Goal: Information Seeking & Learning: Learn about a topic

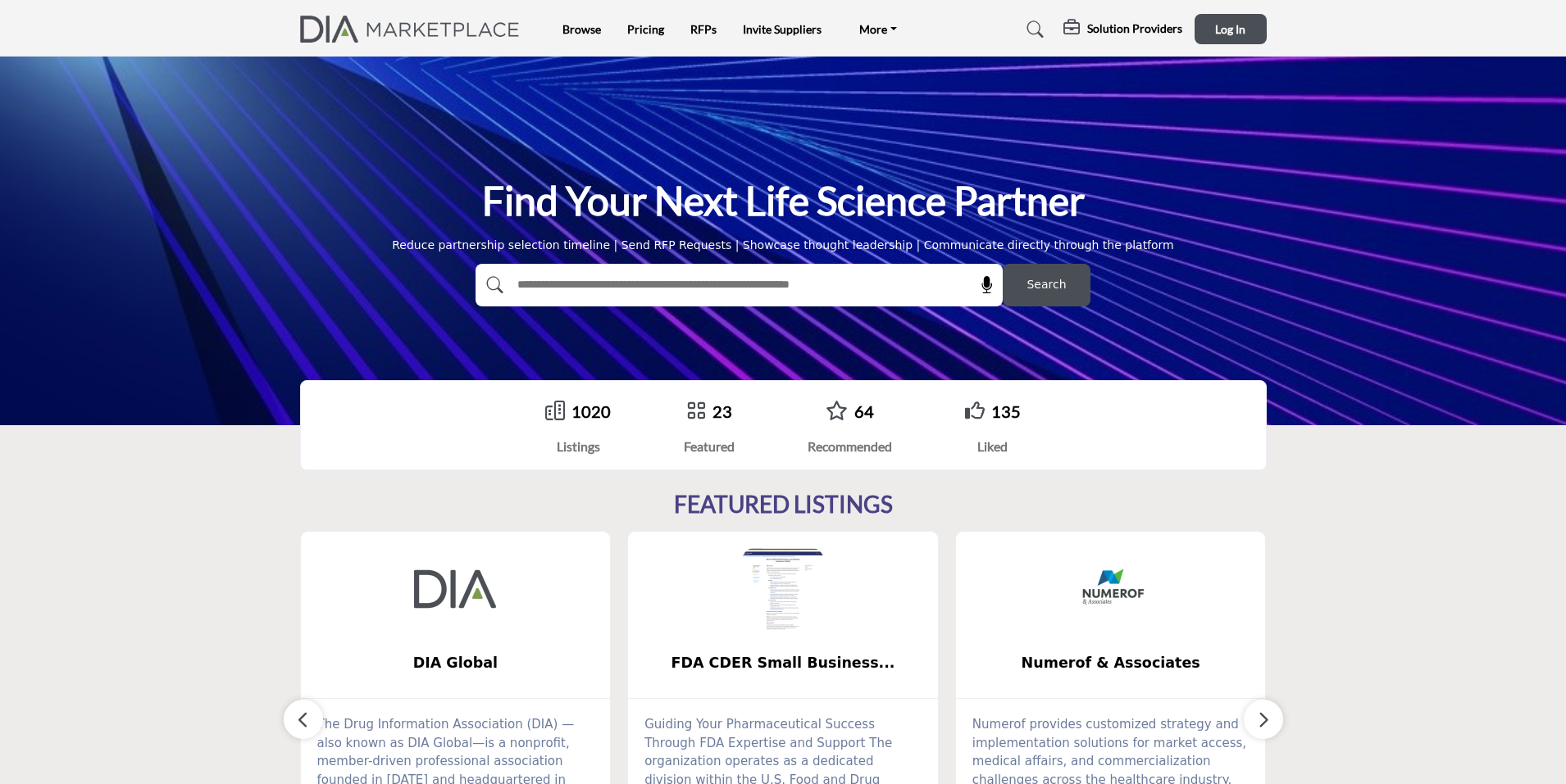
click at [789, 288] on input "text" at bounding box center [704, 285] width 391 height 25
type input "**********"
click at [1003, 264] on button "Search" at bounding box center [1047, 285] width 87 height 43
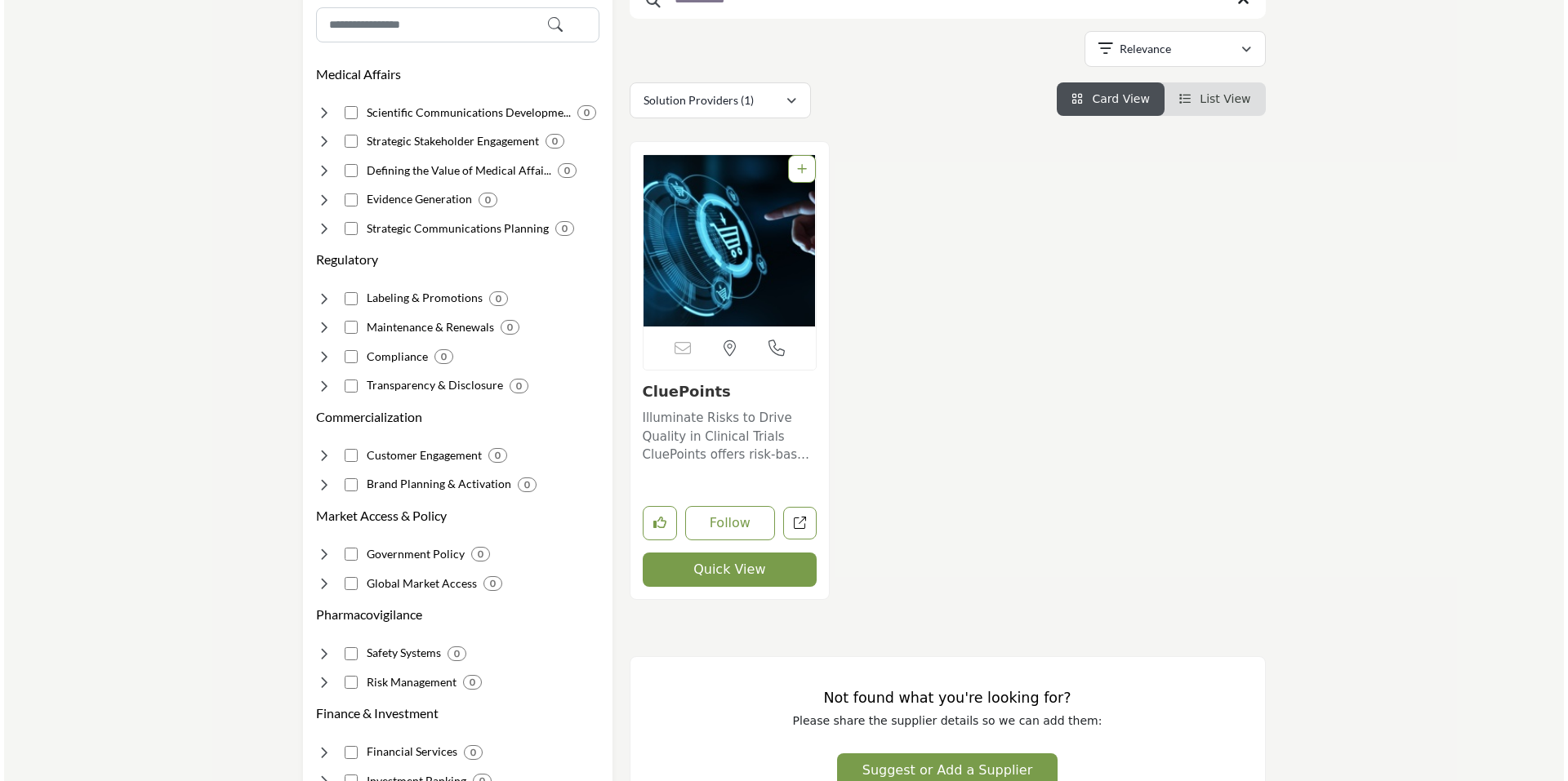
scroll to position [272, 0]
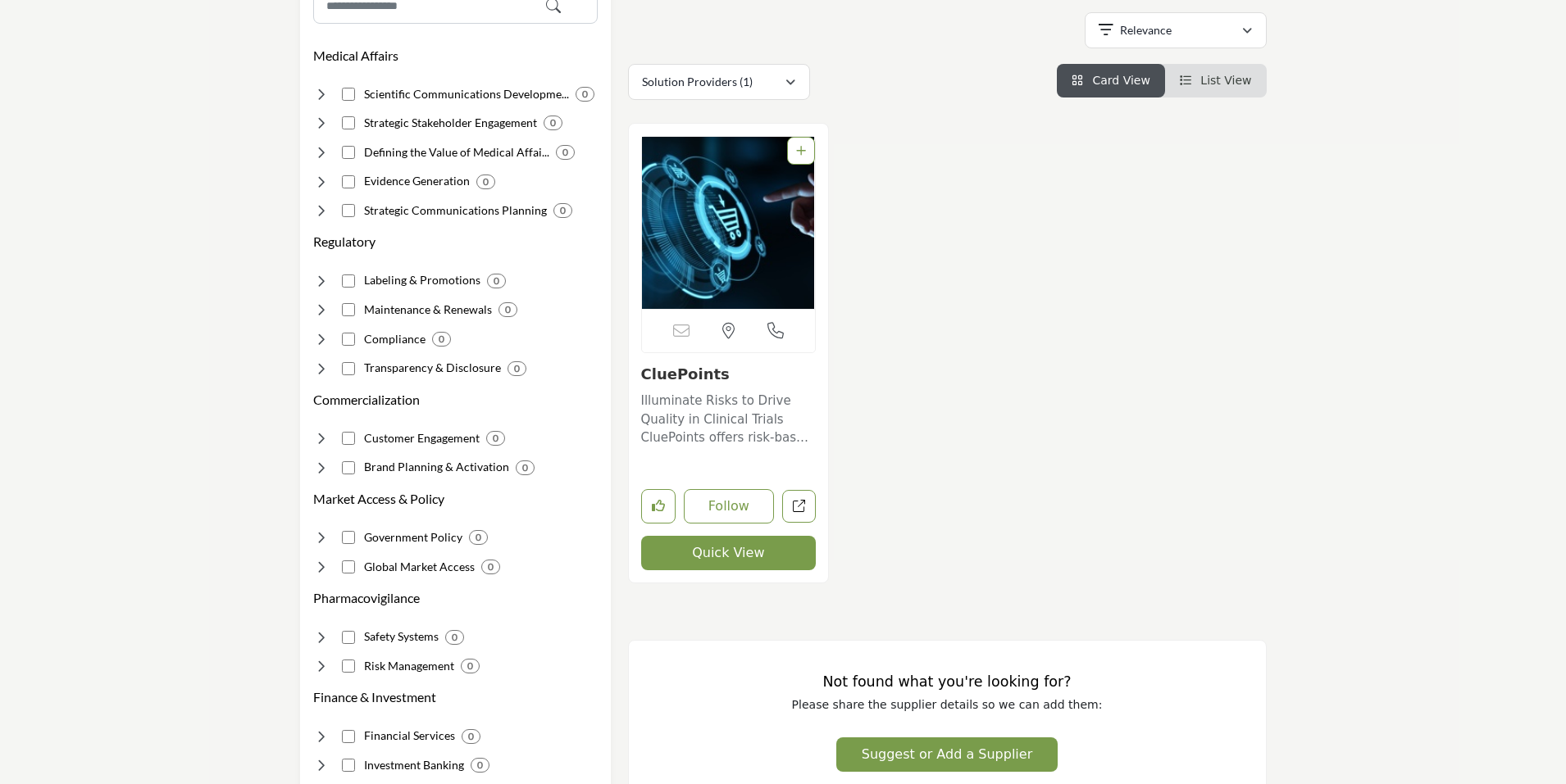
click at [763, 552] on button "Quick View" at bounding box center [729, 553] width 176 height 35
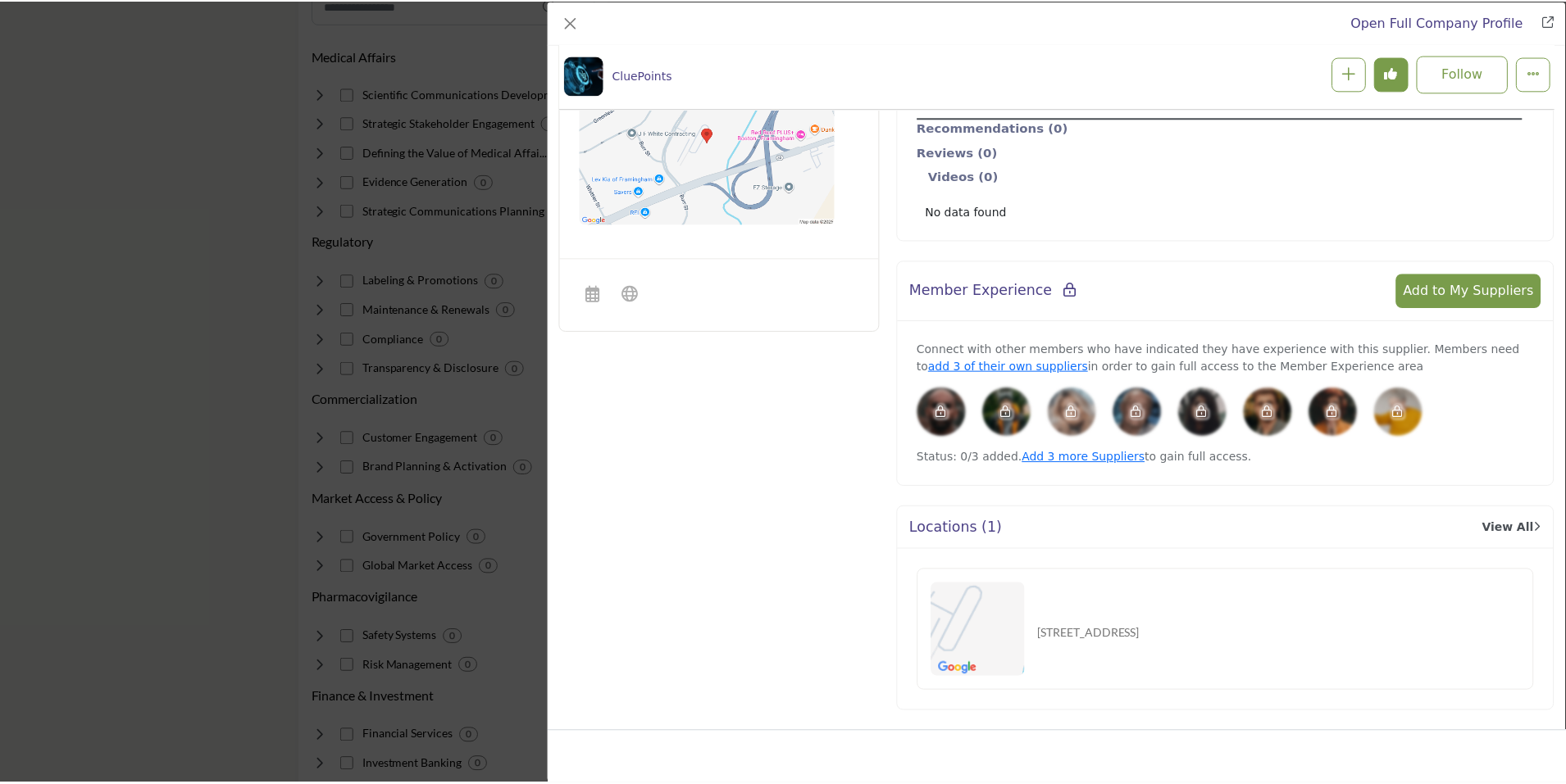
scroll to position [722, 0]
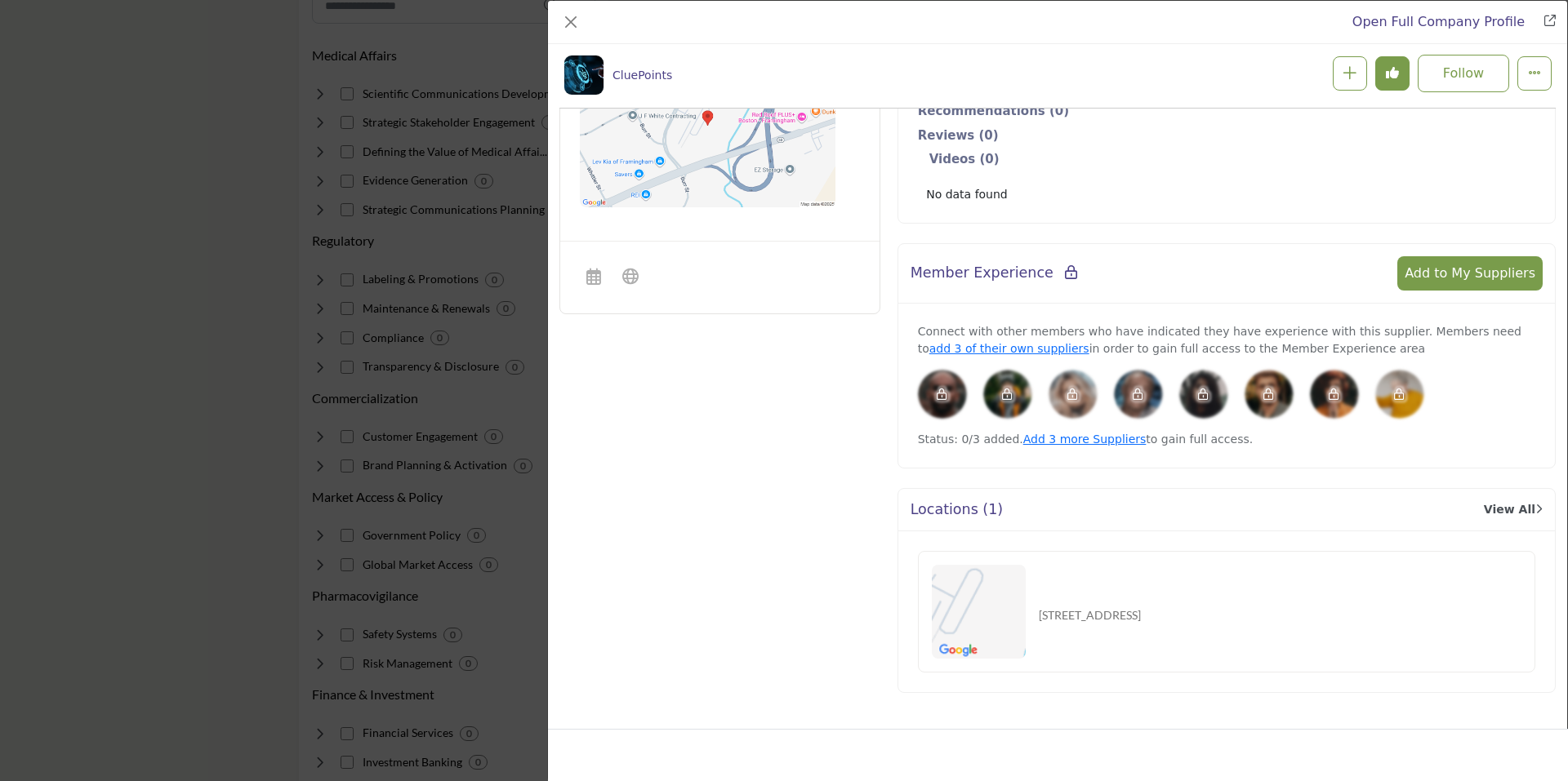
click at [204, 487] on div "Open Full Company Profile CluePoints Follow Following" at bounding box center [784, 390] width 1568 height 781
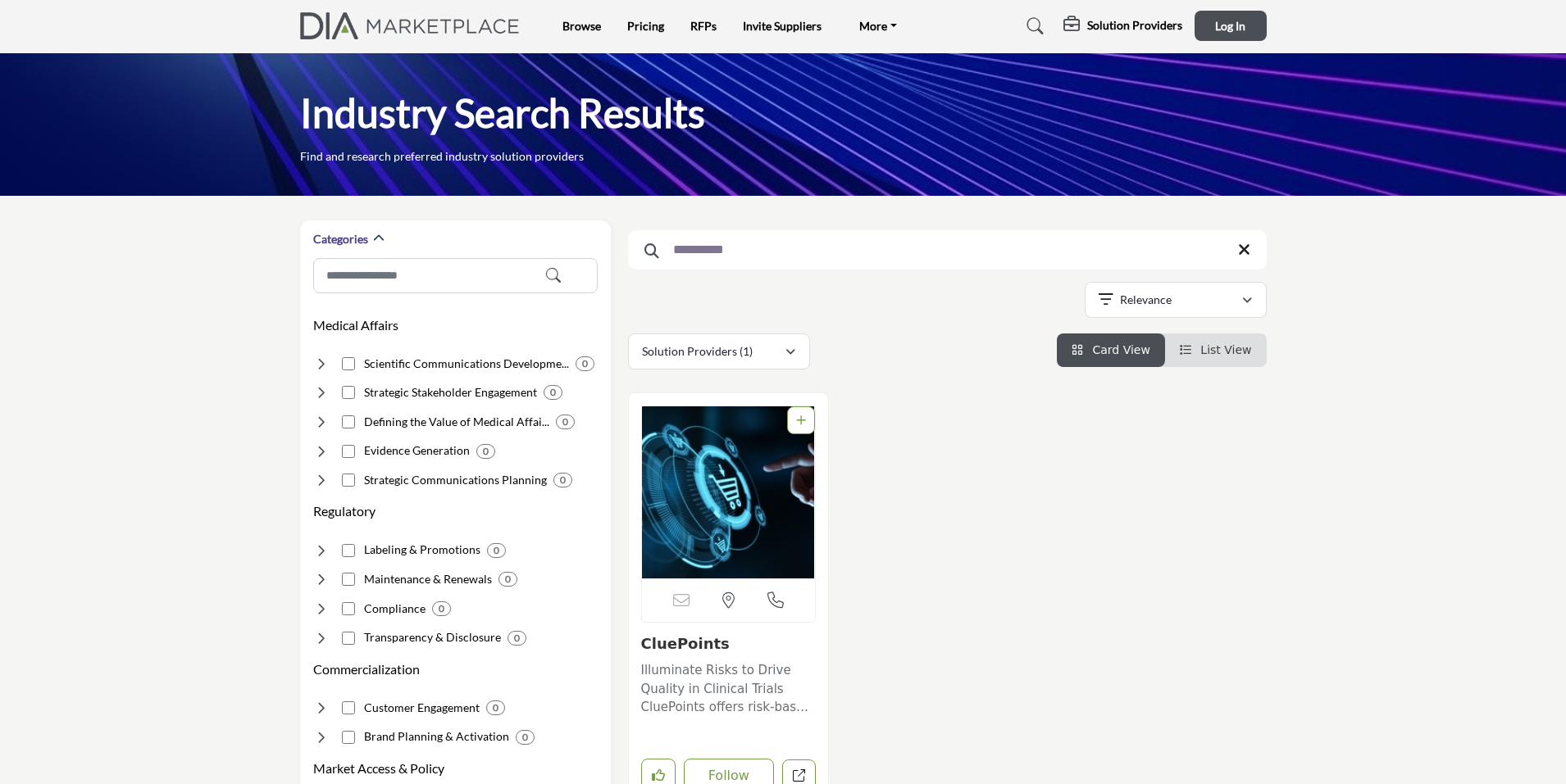
scroll to position [0, 0]
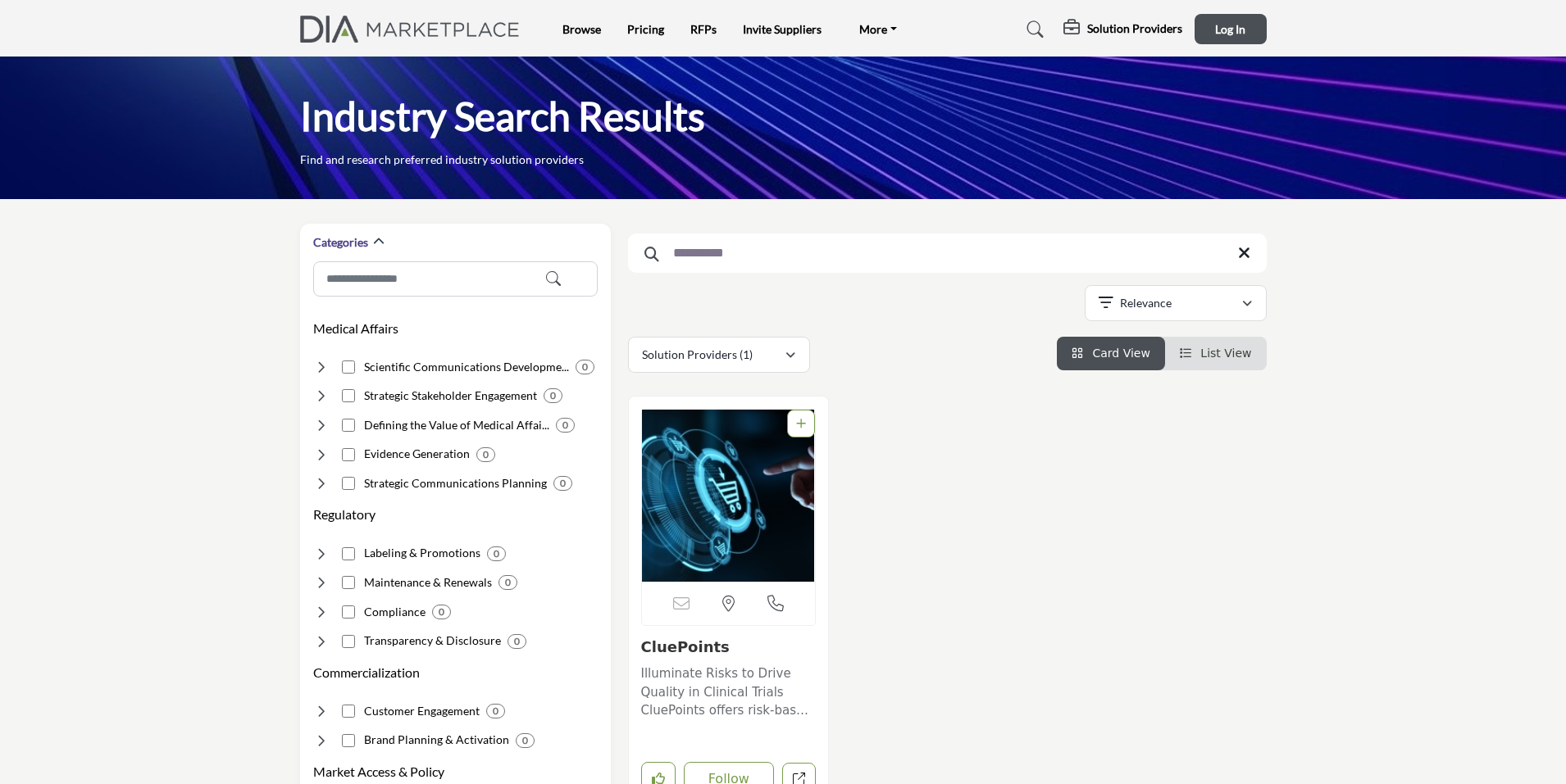
click at [707, 252] on input "**********" at bounding box center [948, 253] width 639 height 39
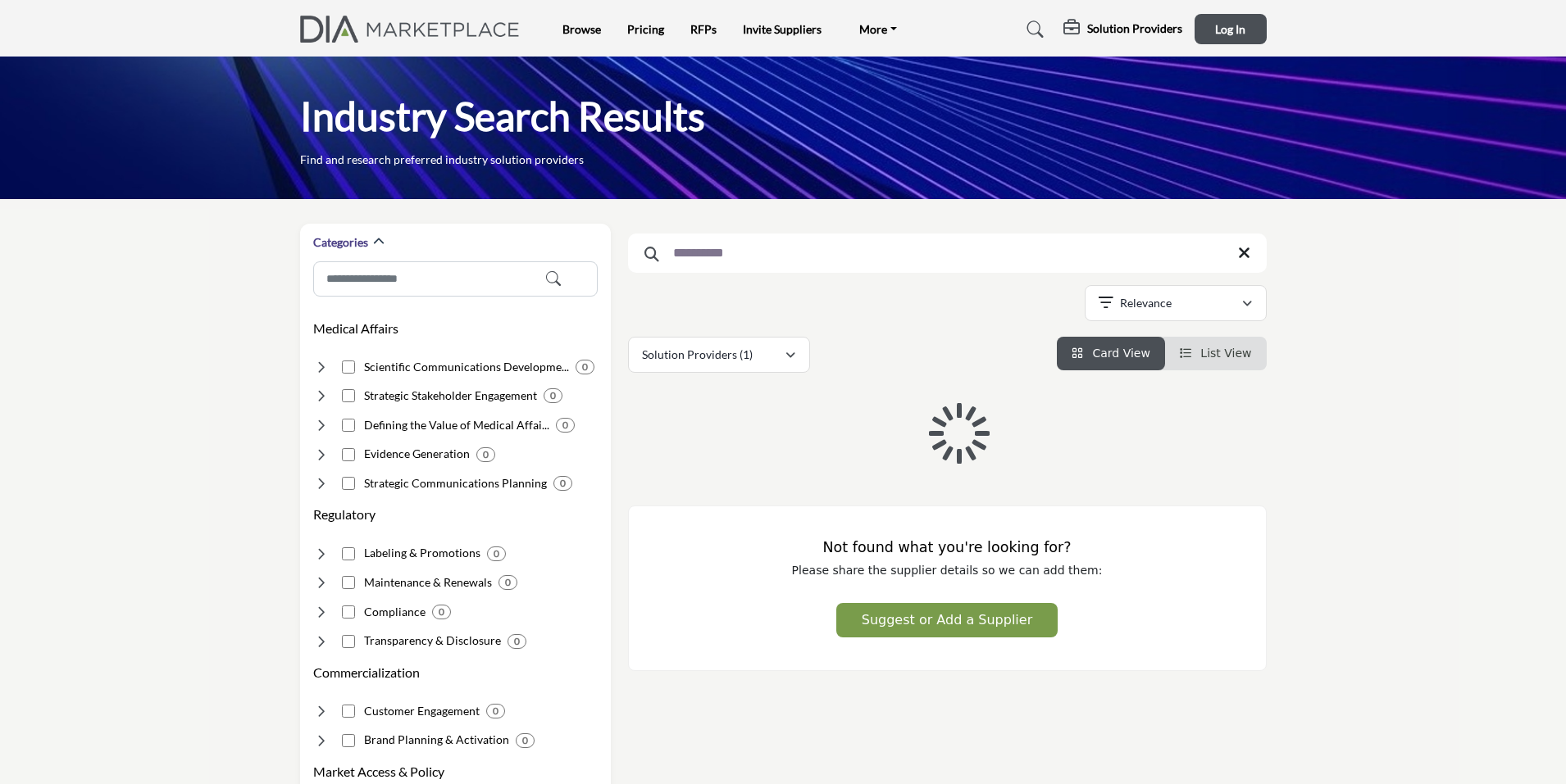
type input "**********"
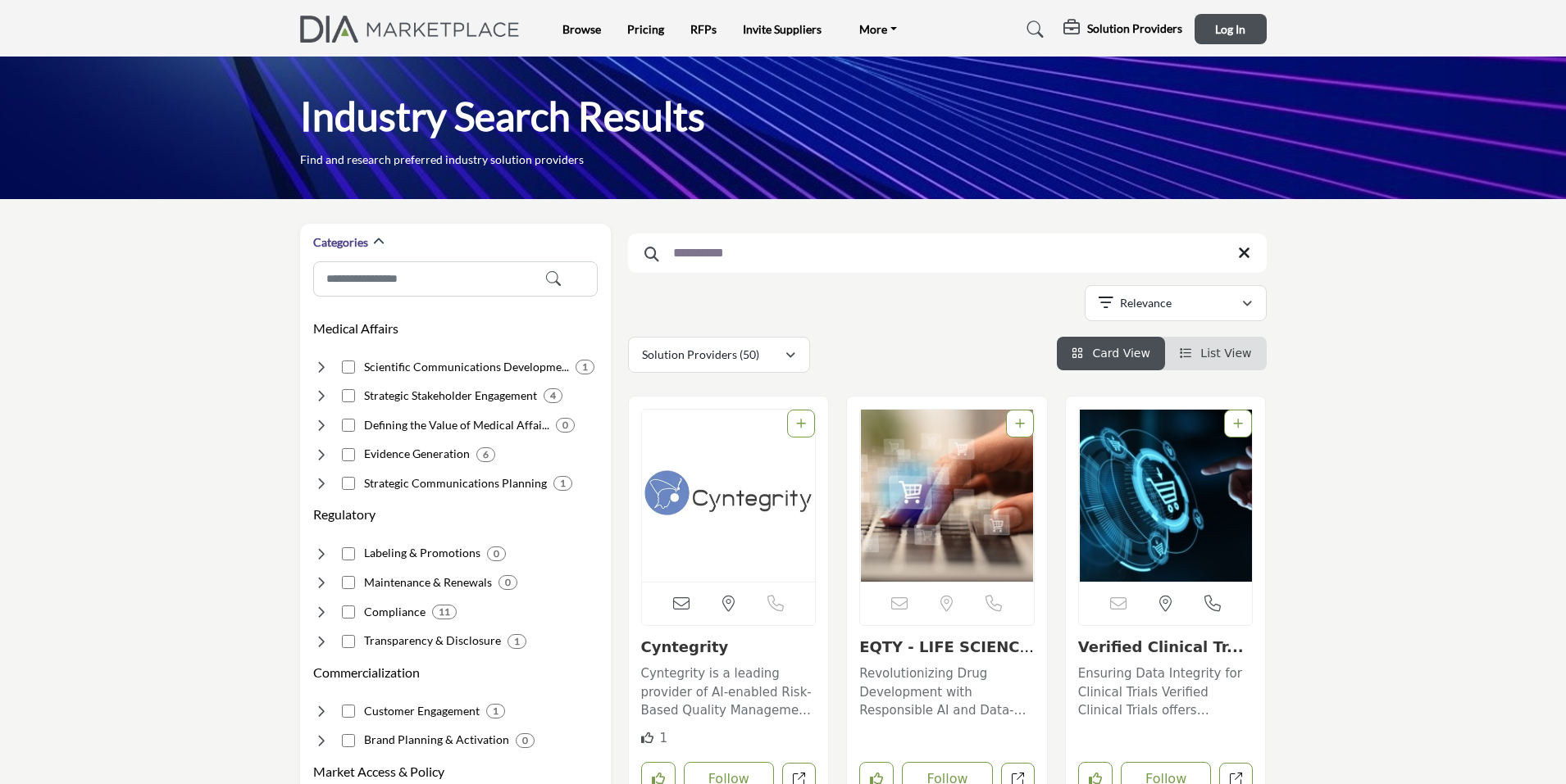
click at [693, 494] on img "Open Listing in new tab" at bounding box center [729, 496] width 174 height 172
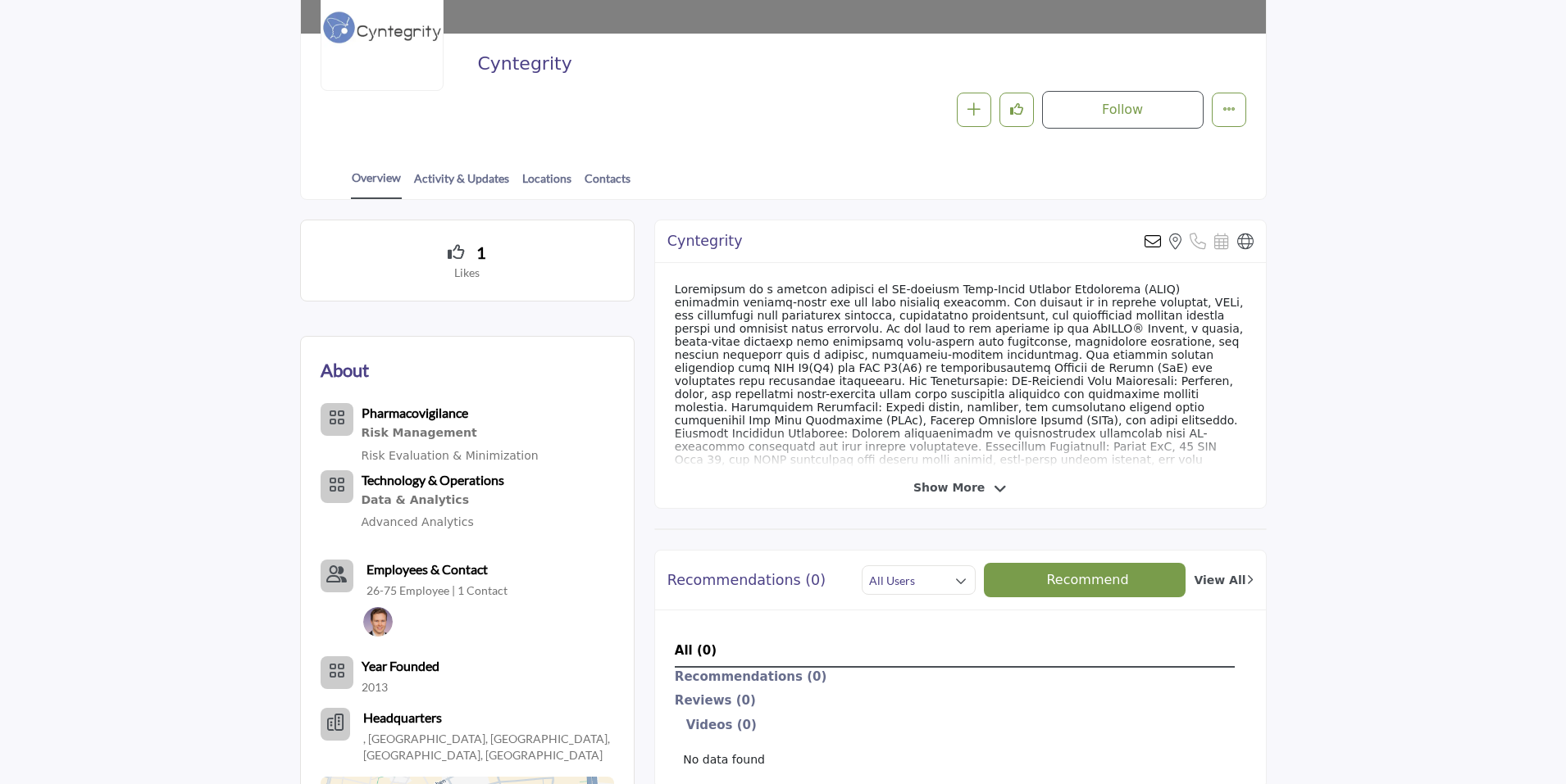
scroll to position [273, 0]
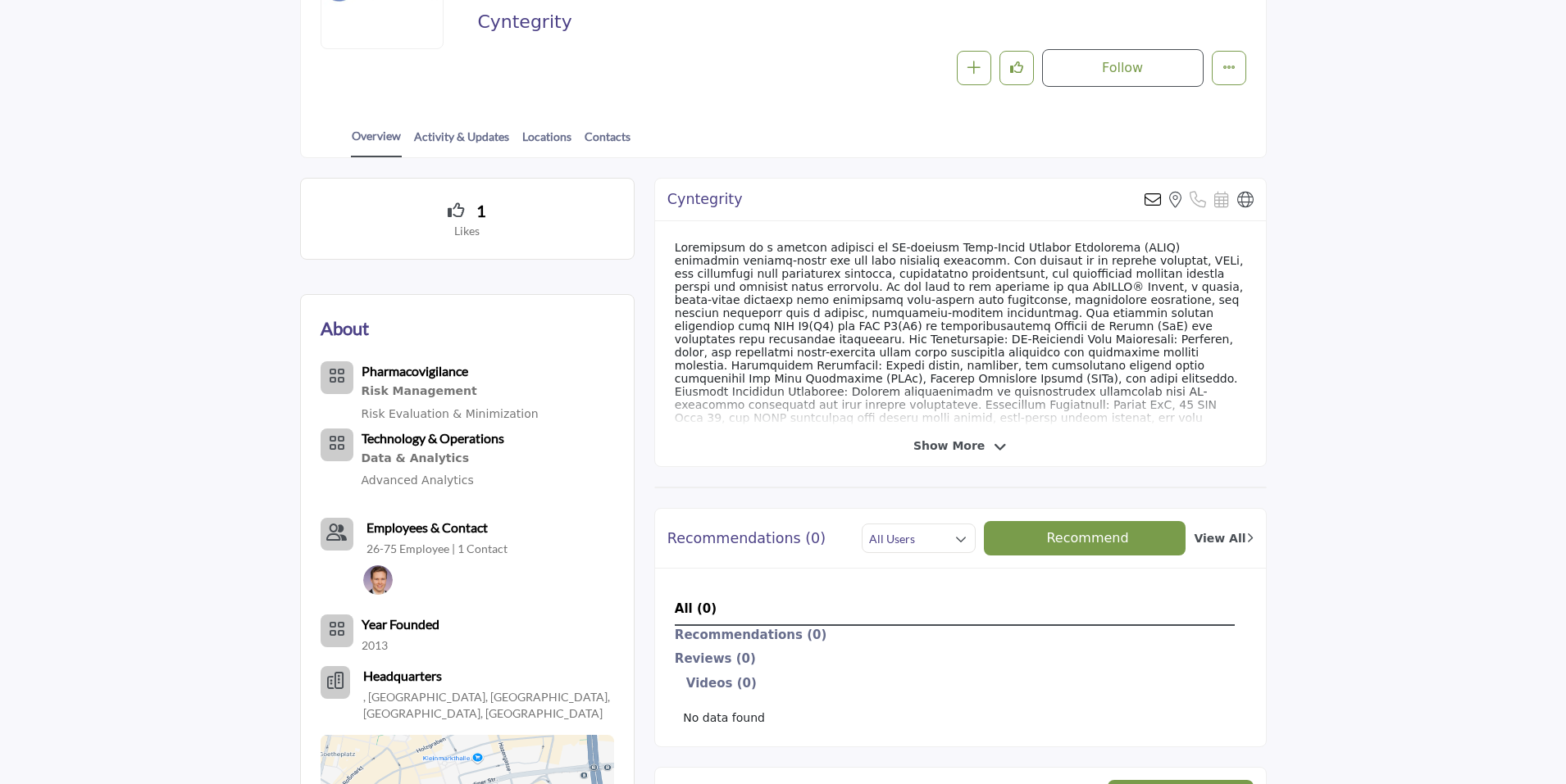
click at [994, 446] on icon at bounding box center [1000, 448] width 13 height 15
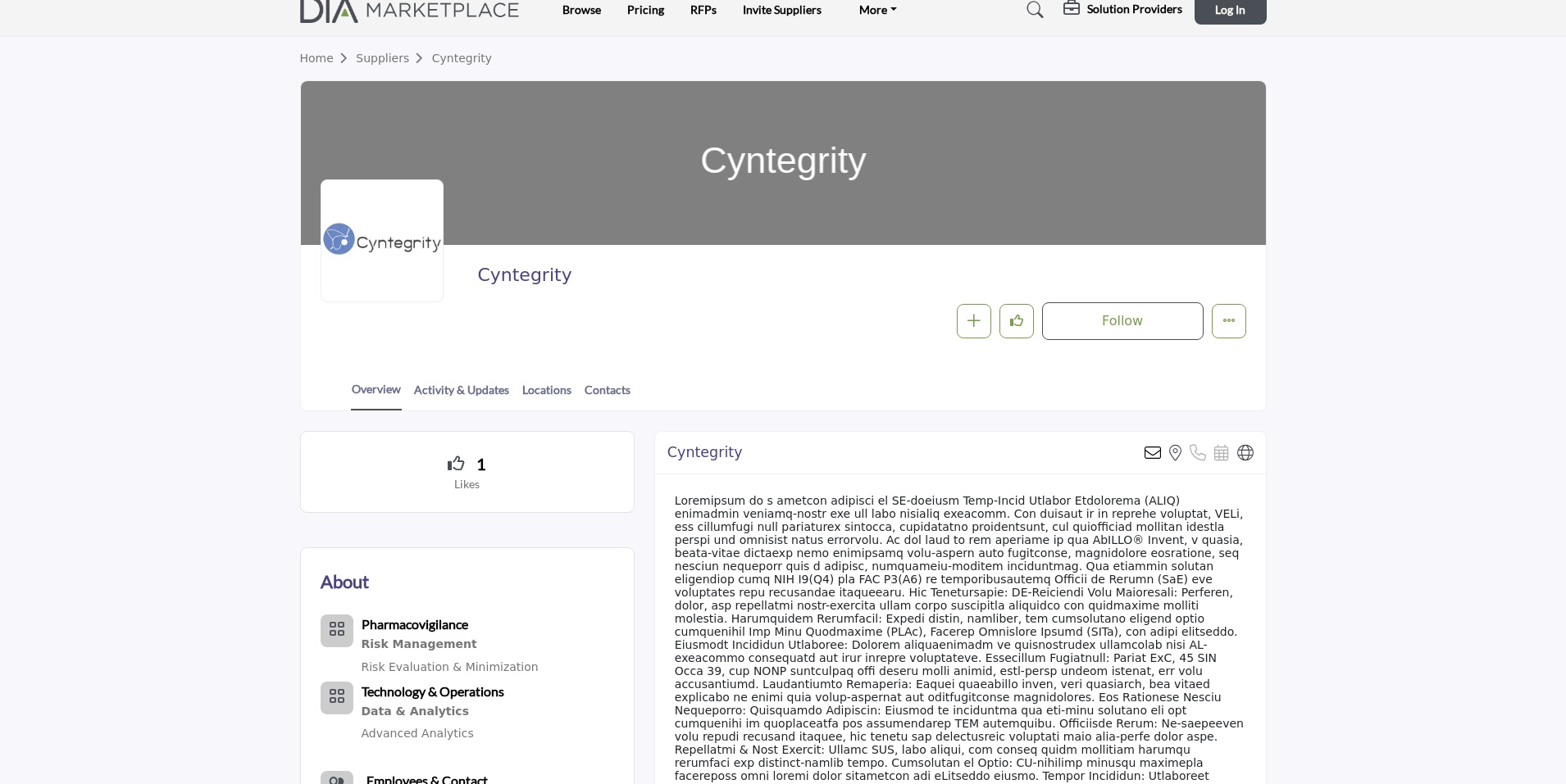
scroll to position [0, 0]
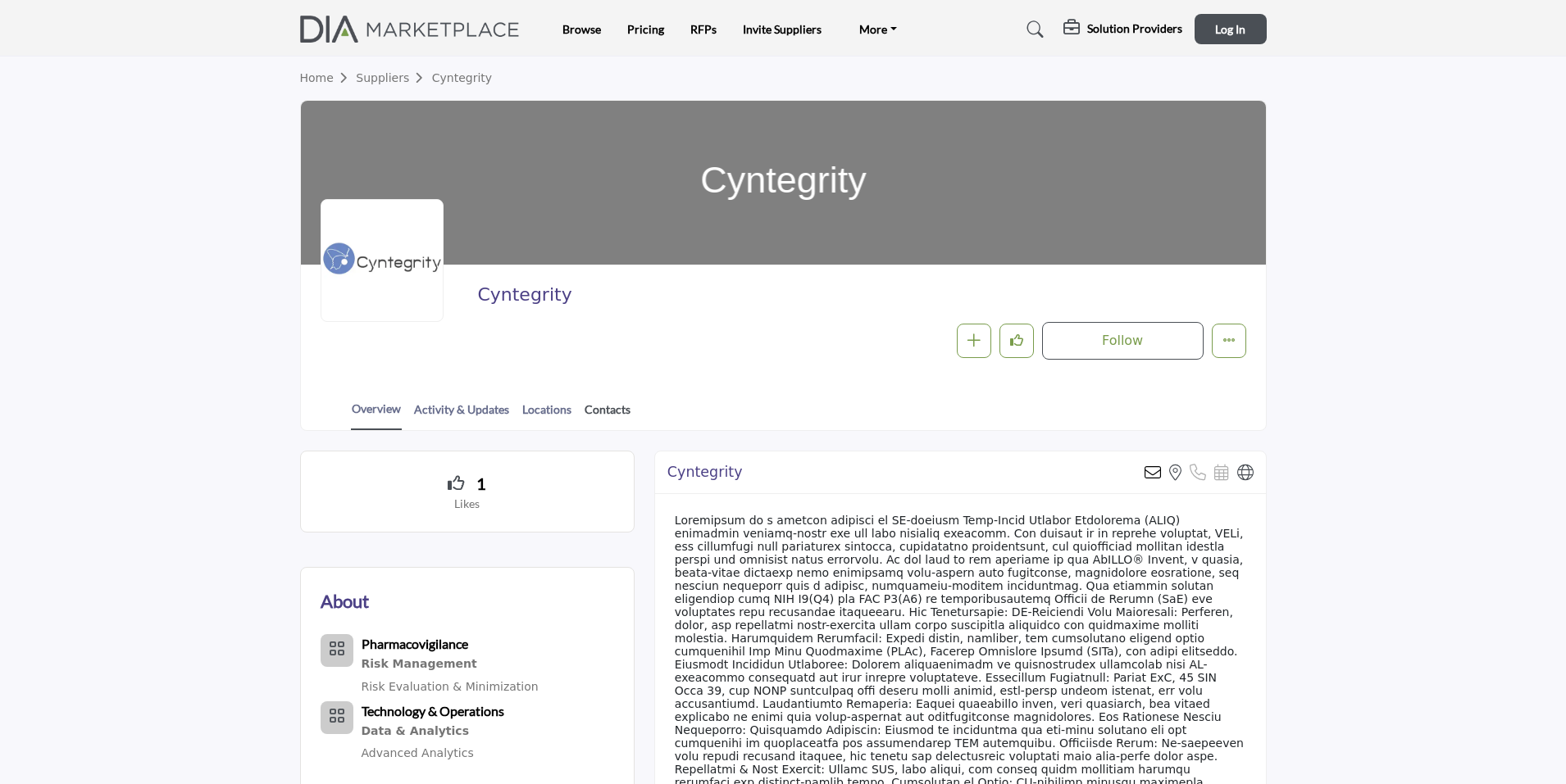
click at [600, 410] on link "Contacts" at bounding box center [607, 415] width 47 height 29
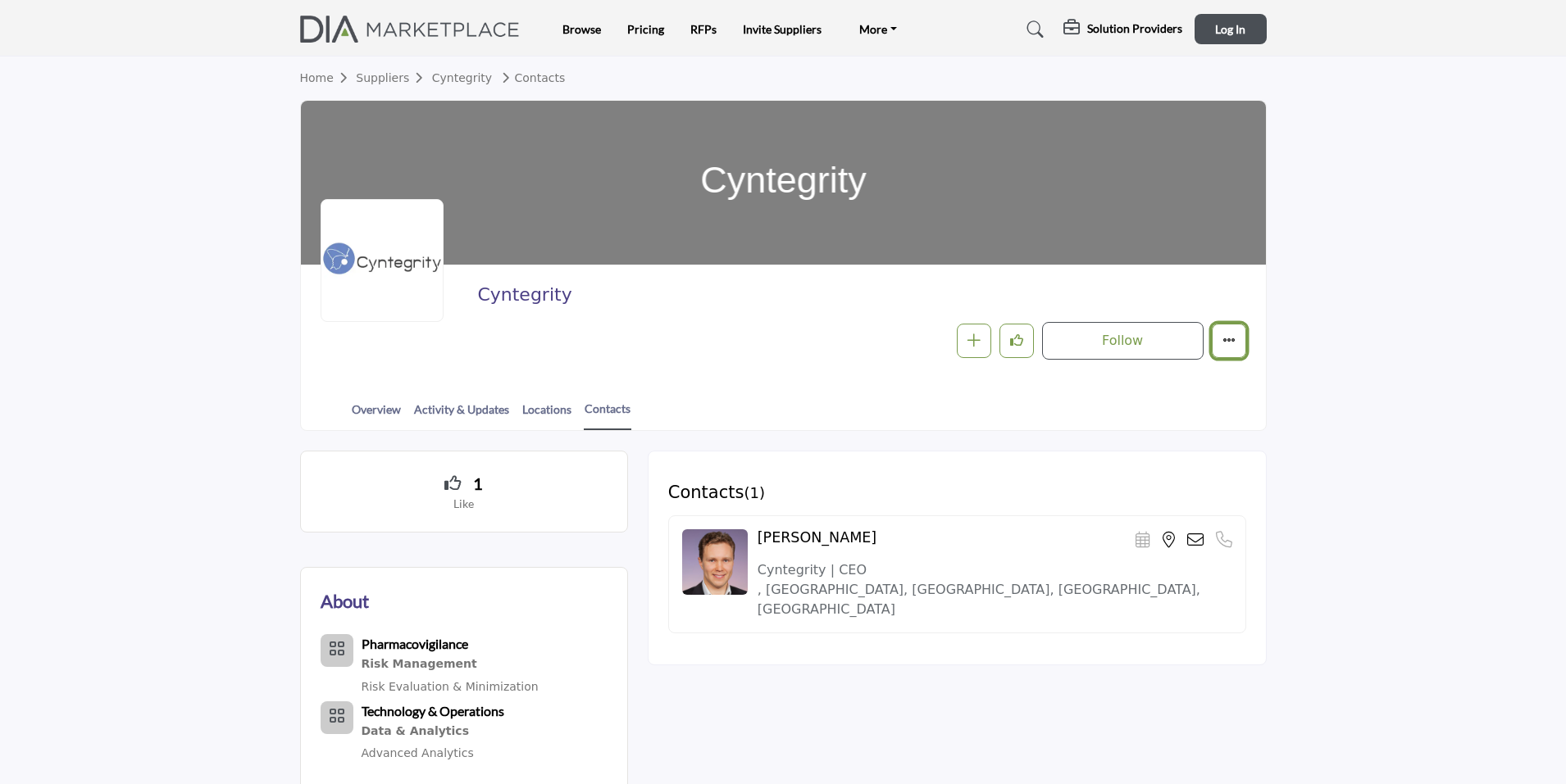
click at [1230, 339] on icon "More details" at bounding box center [1229, 340] width 13 height 13
click at [1145, 31] on h5 "Solution Providers" at bounding box center [1135, 29] width 95 height 15
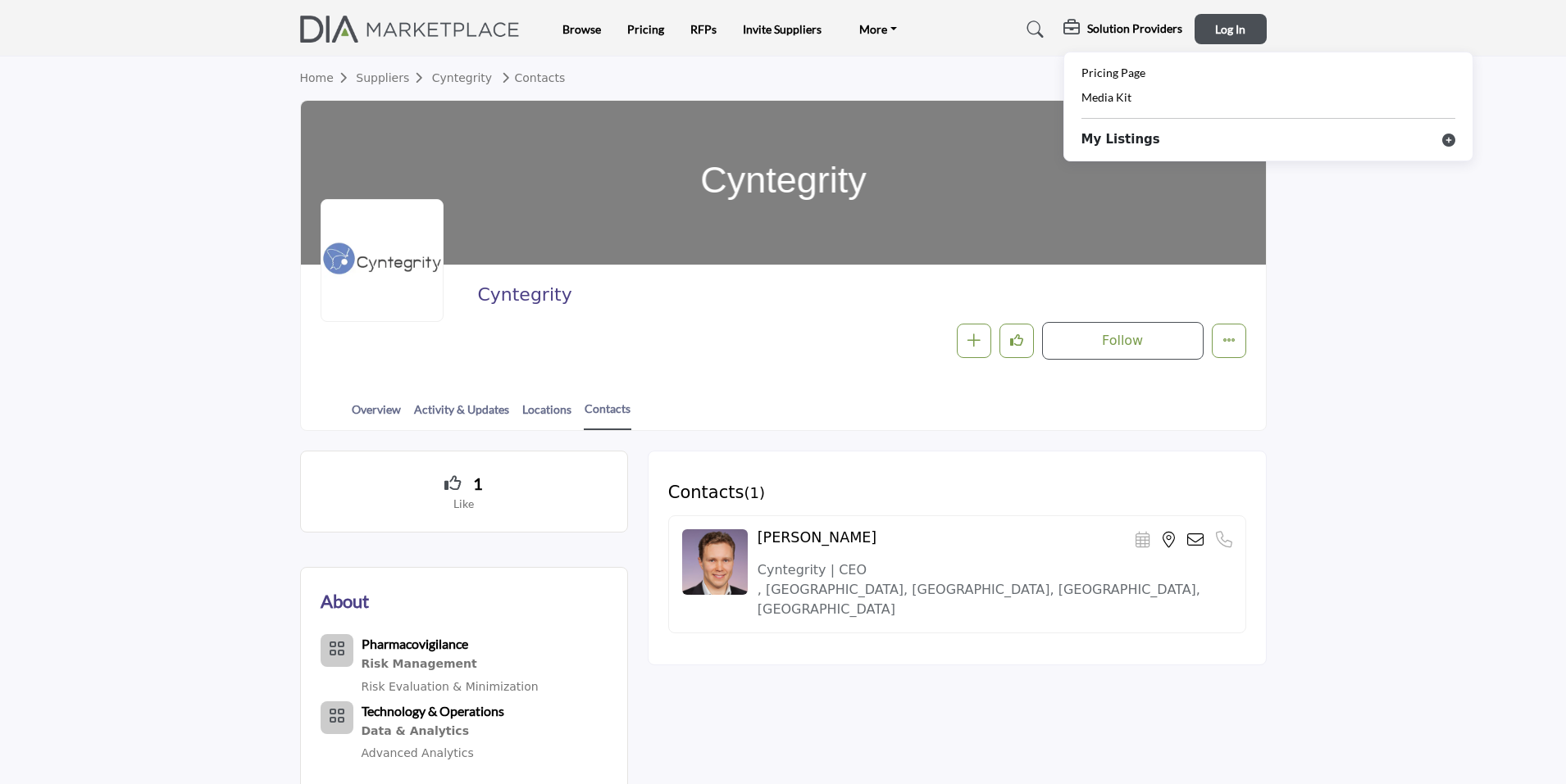
click at [1451, 140] on icon at bounding box center [1449, 140] width 13 height 13
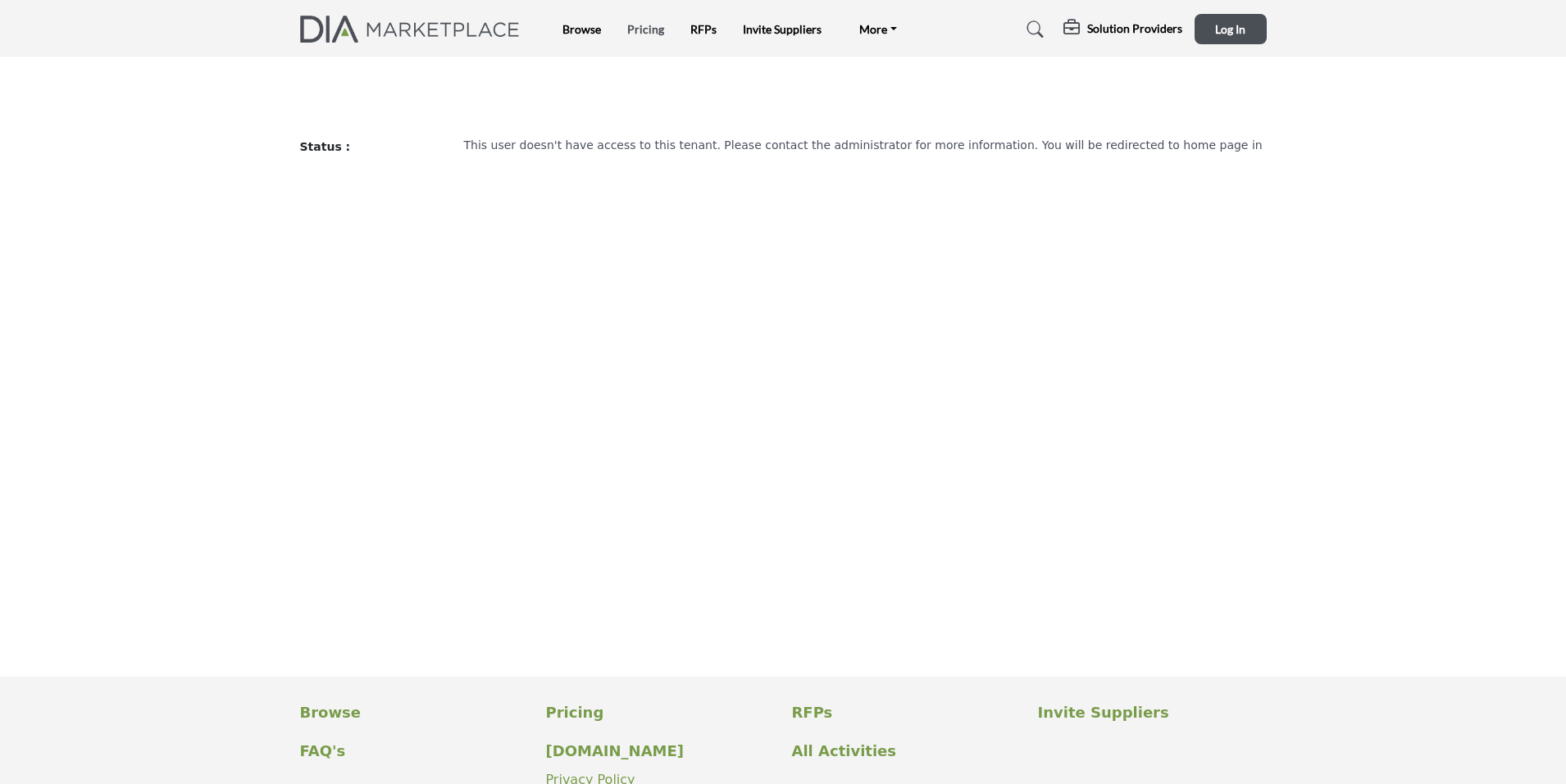
click at [650, 29] on link "Pricing" at bounding box center [645, 29] width 37 height 14
click at [1137, 25] on h5 "Solution Providers" at bounding box center [1135, 29] width 95 height 15
click at [1108, 76] on span "Pricing Page" at bounding box center [1108, 73] width 64 height 14
